Goal: Task Accomplishment & Management: Manage account settings

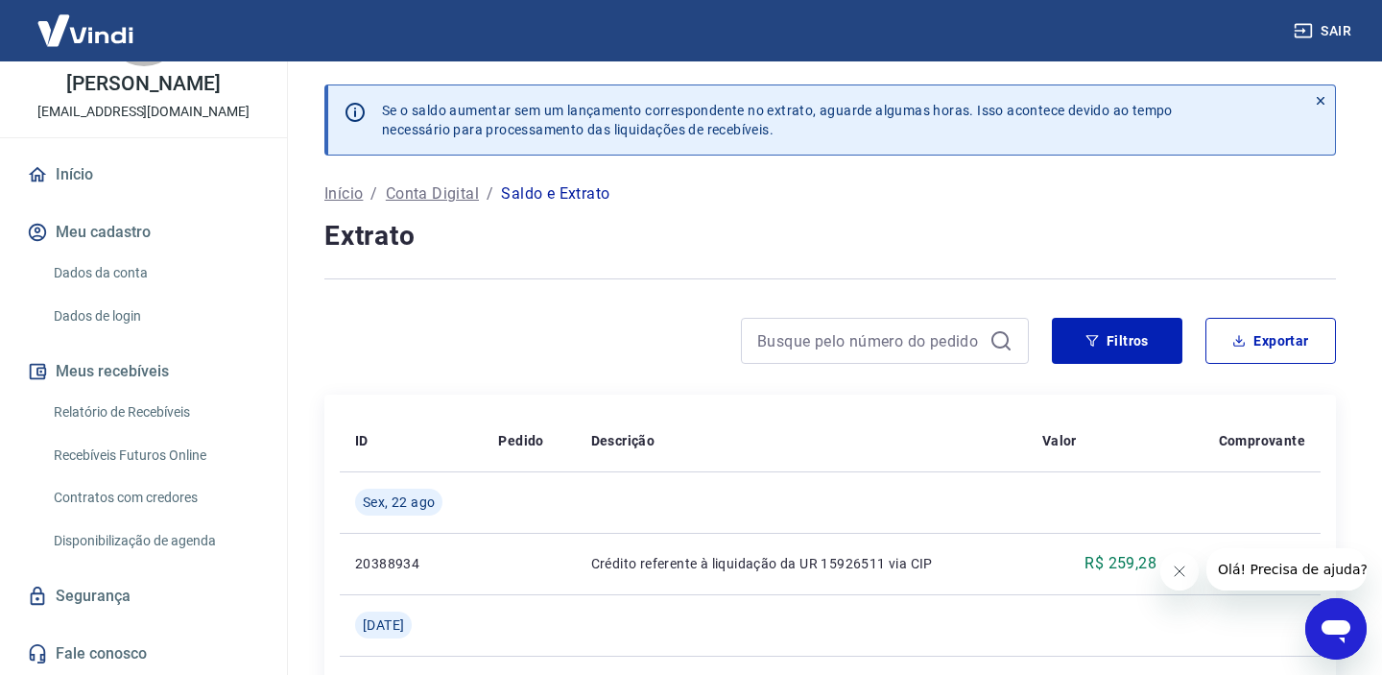
click at [418, 197] on p "Conta Digital" at bounding box center [432, 193] width 93 height 23
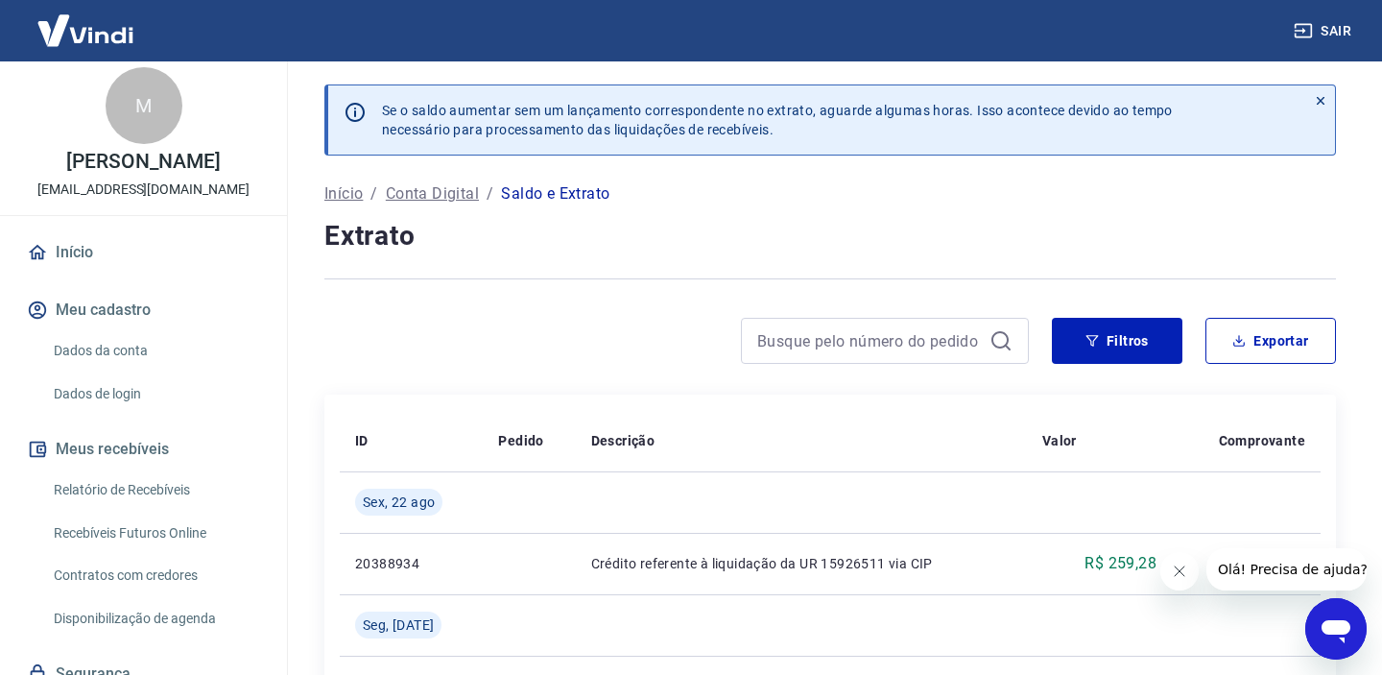
scroll to position [3, 0]
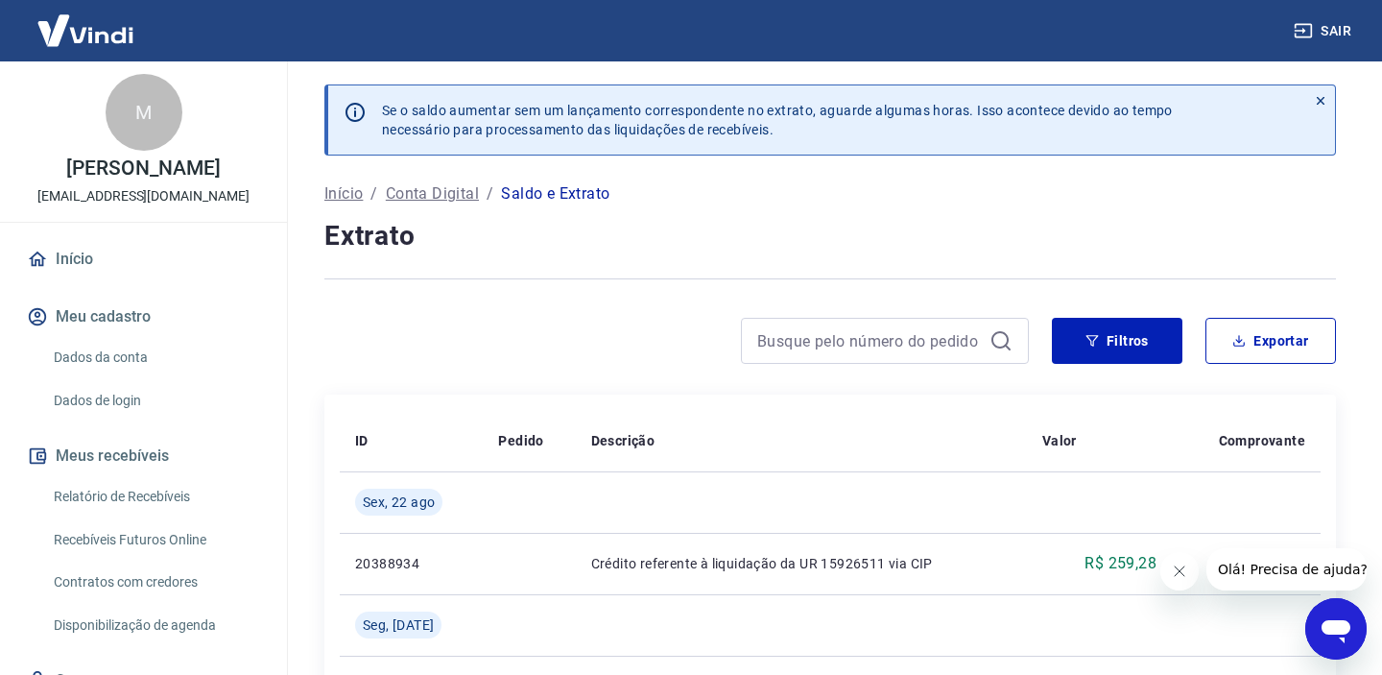
click at [172, 357] on link "Dados da conta" at bounding box center [155, 357] width 218 height 39
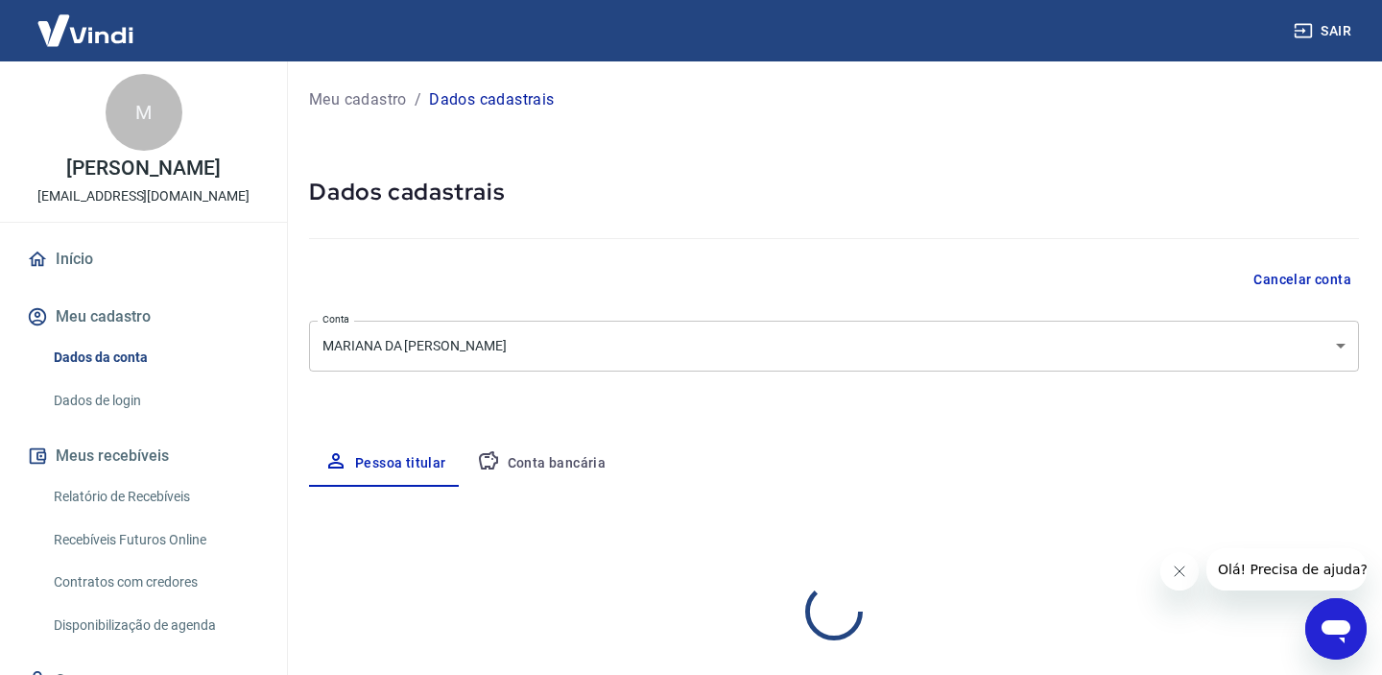
select select "BA"
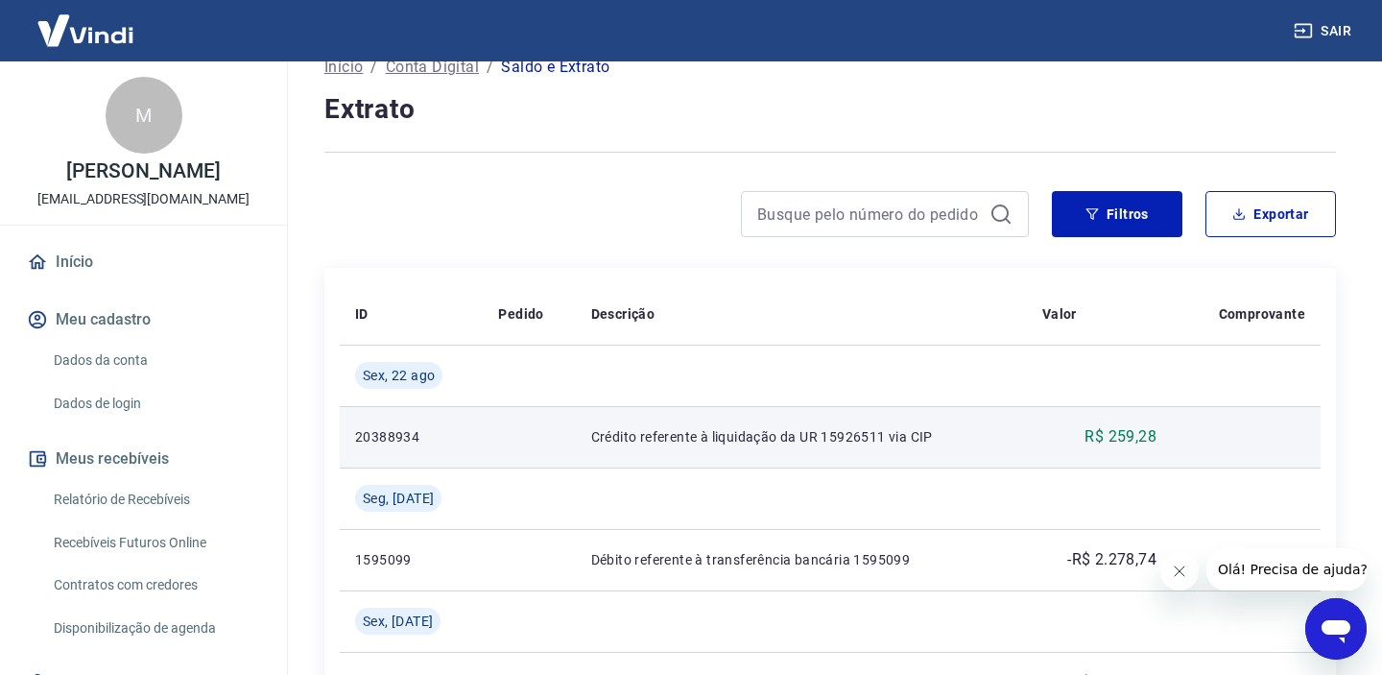
scroll to position [112, 0]
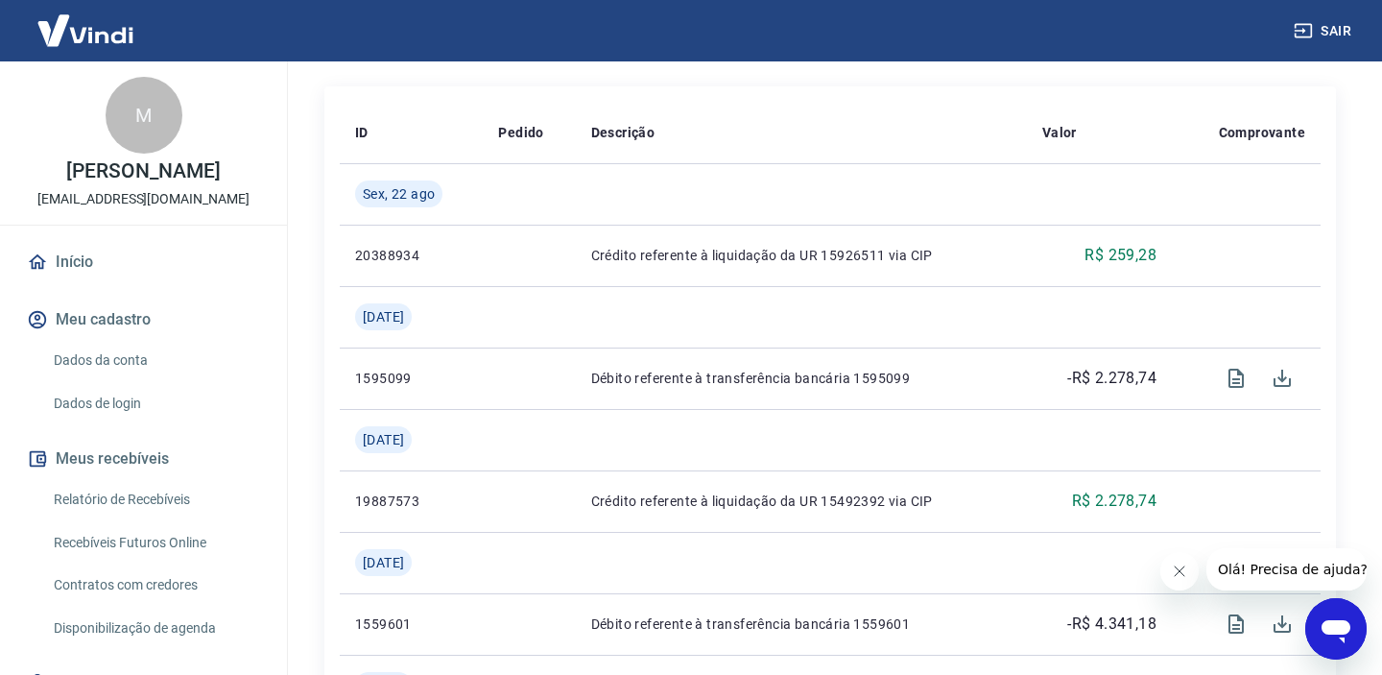
scroll to position [346, 0]
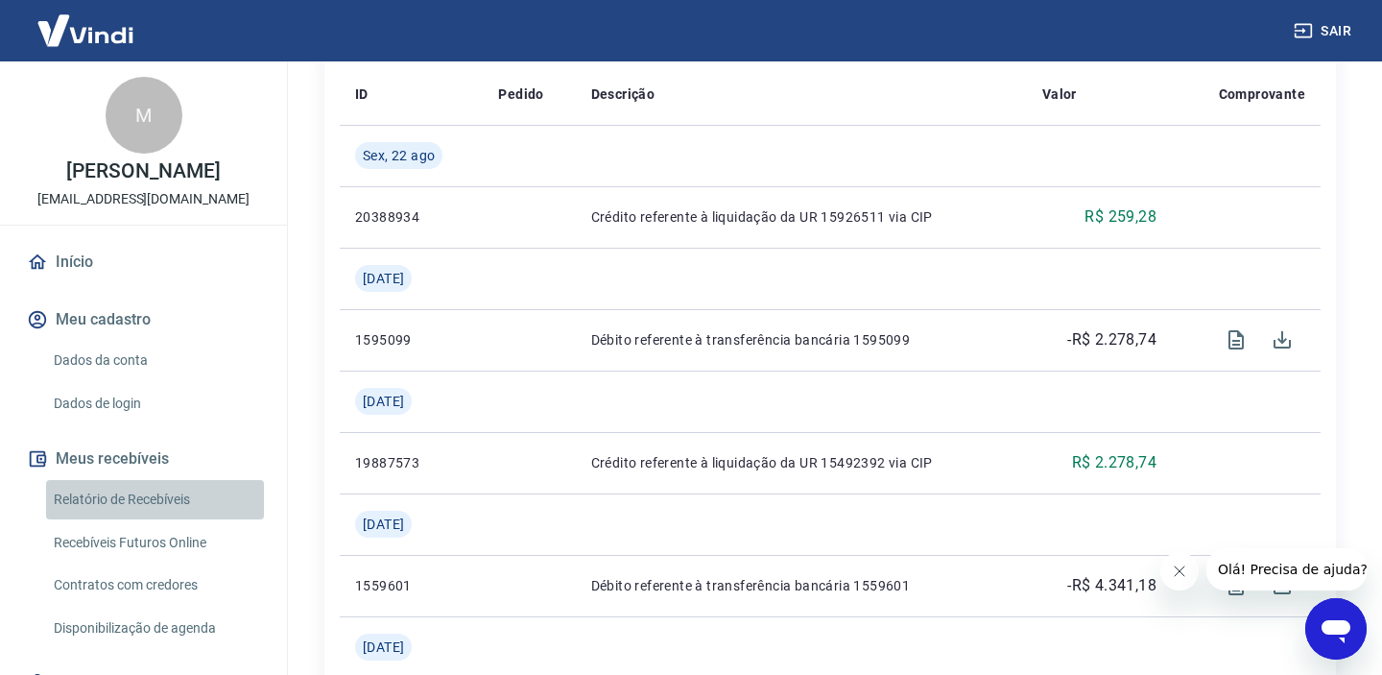
click at [172, 500] on link "Relatório de Recebíveis" at bounding box center [155, 499] width 218 height 39
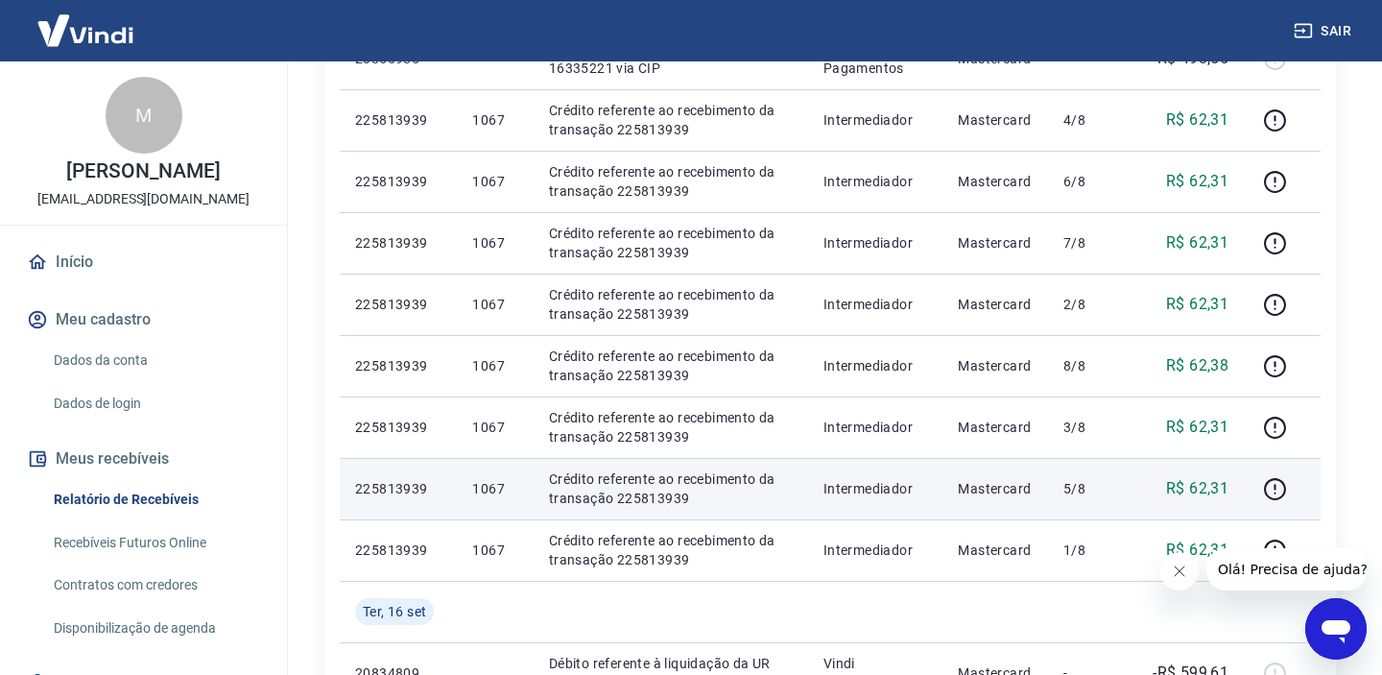
scroll to position [464, 0]
